Goal: Task Accomplishment & Management: Manage account settings

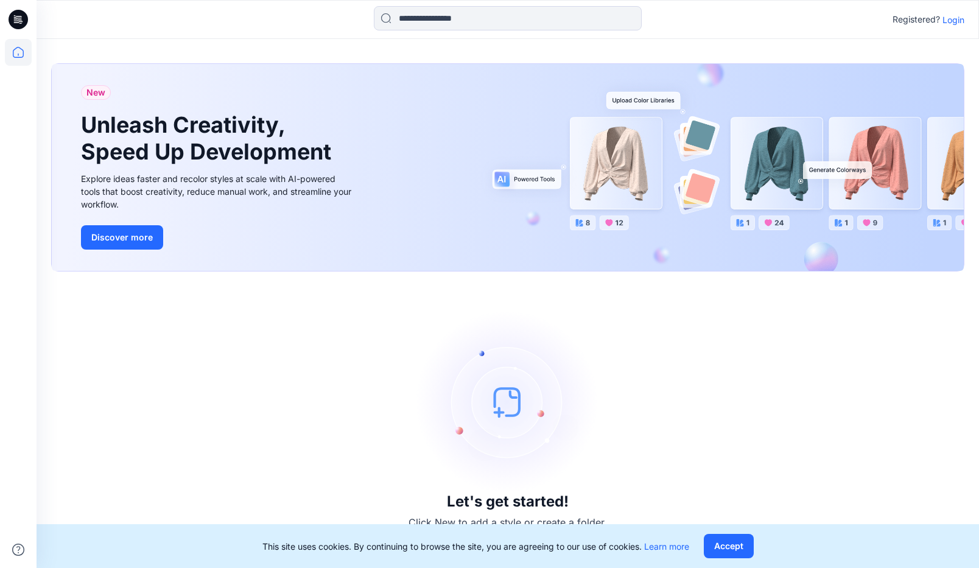
click at [855, 21] on p "Login" at bounding box center [954, 19] width 22 height 13
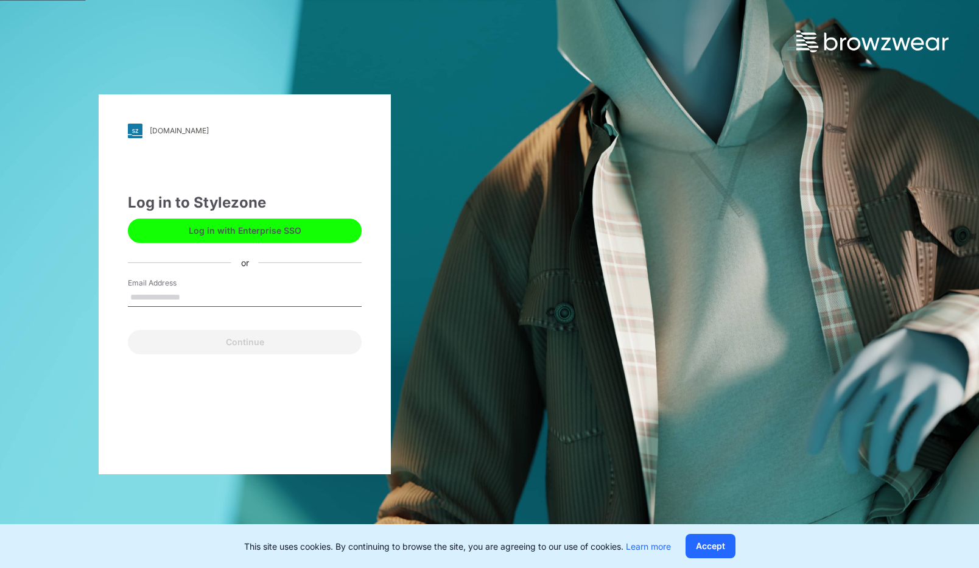
click at [193, 293] on input "Email Address" at bounding box center [245, 298] width 234 height 18
type input "**********"
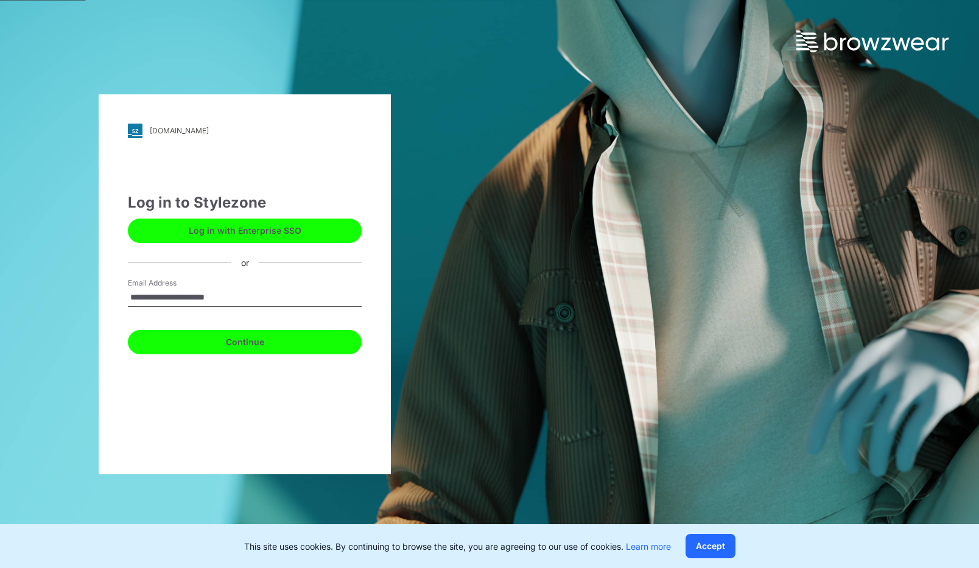
click at [223, 345] on button "Continue" at bounding box center [245, 342] width 234 height 24
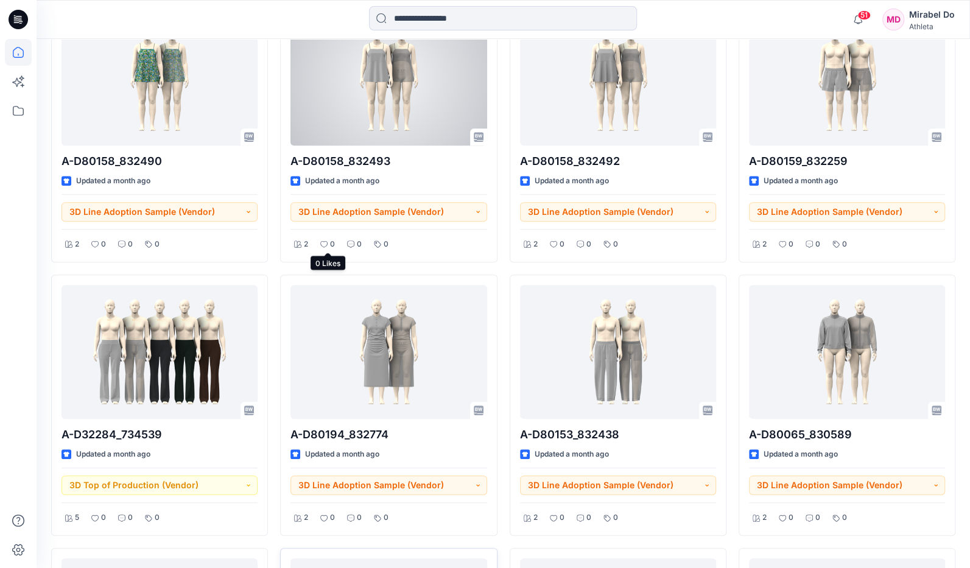
scroll to position [426, 0]
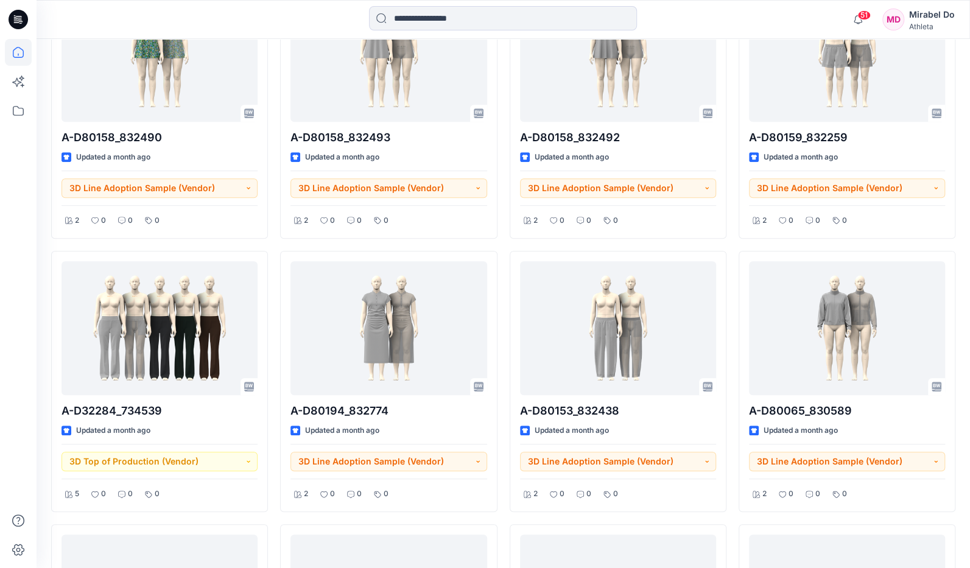
click at [2, 418] on div at bounding box center [18, 284] width 37 height 568
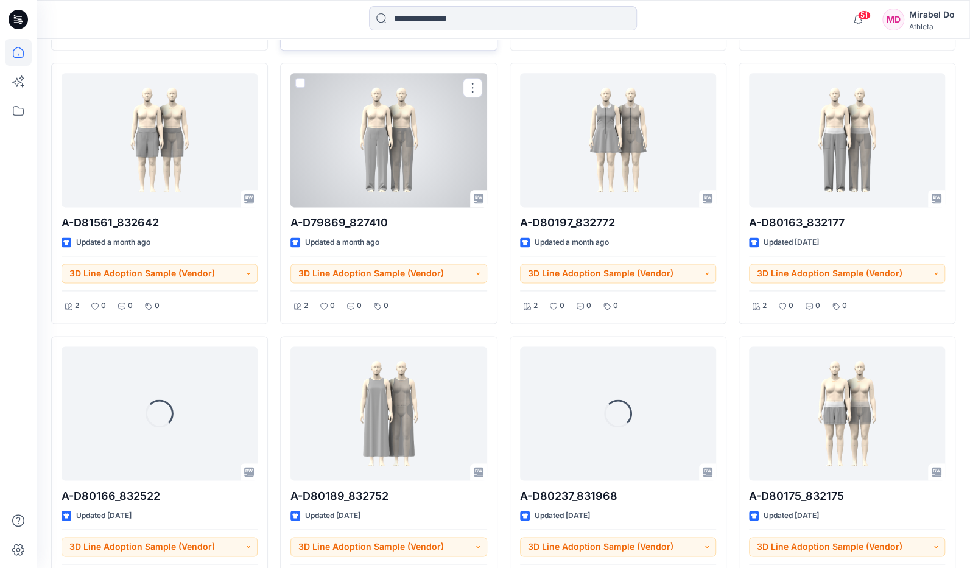
scroll to position [943, 0]
